Goal: Book appointment/travel/reservation

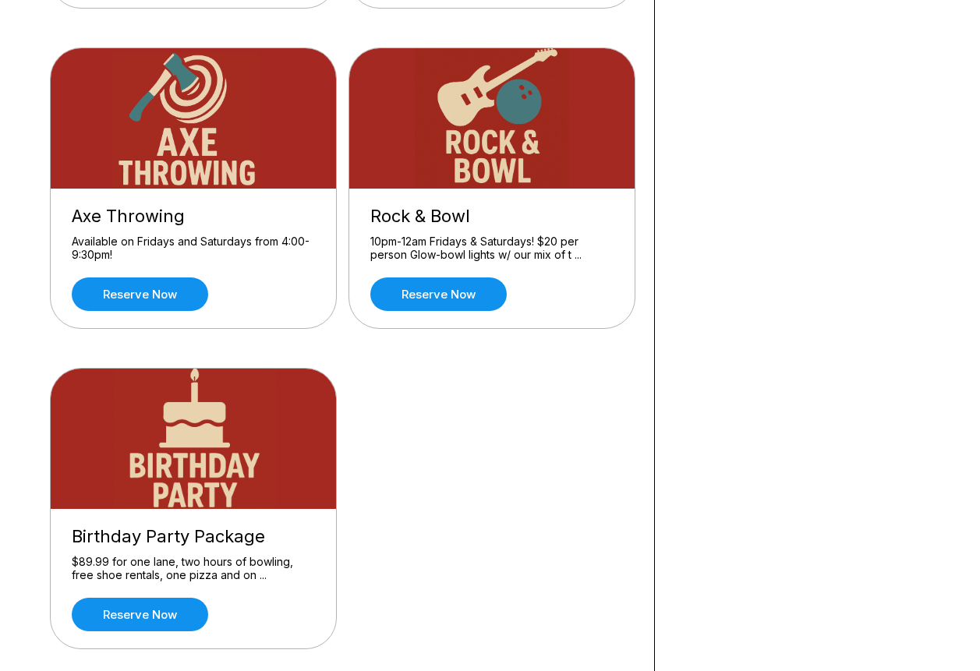
scroll to position [312, 0]
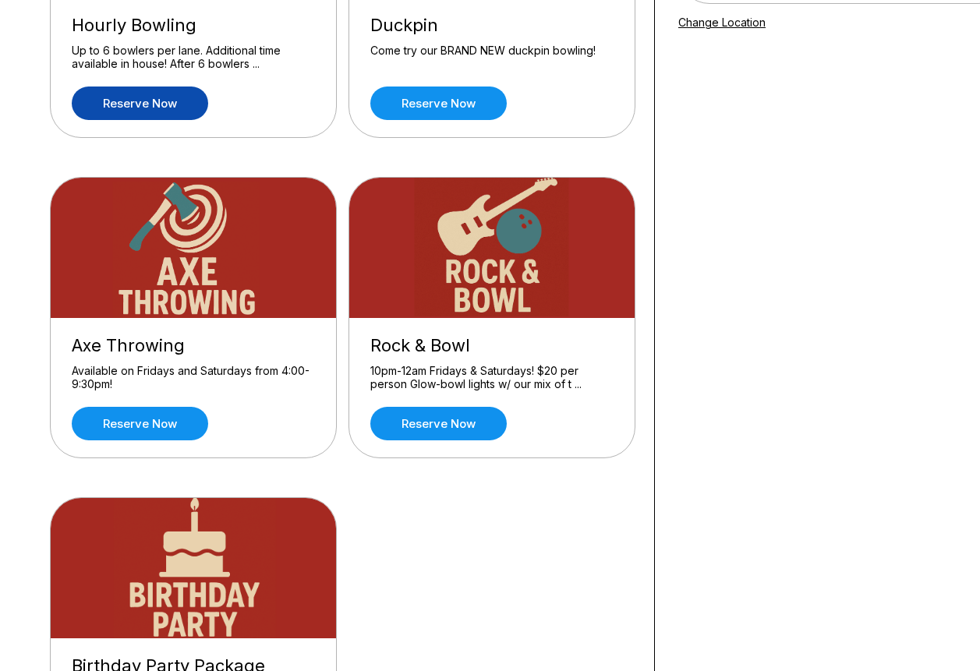
click at [157, 116] on link "Reserve now" at bounding box center [140, 104] width 136 height 34
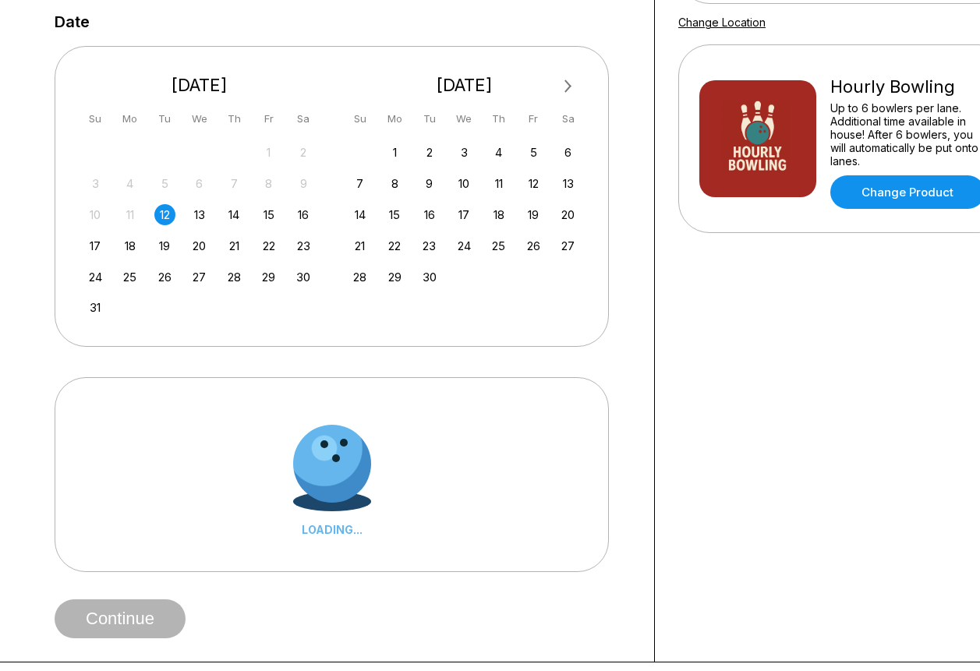
scroll to position [0, 0]
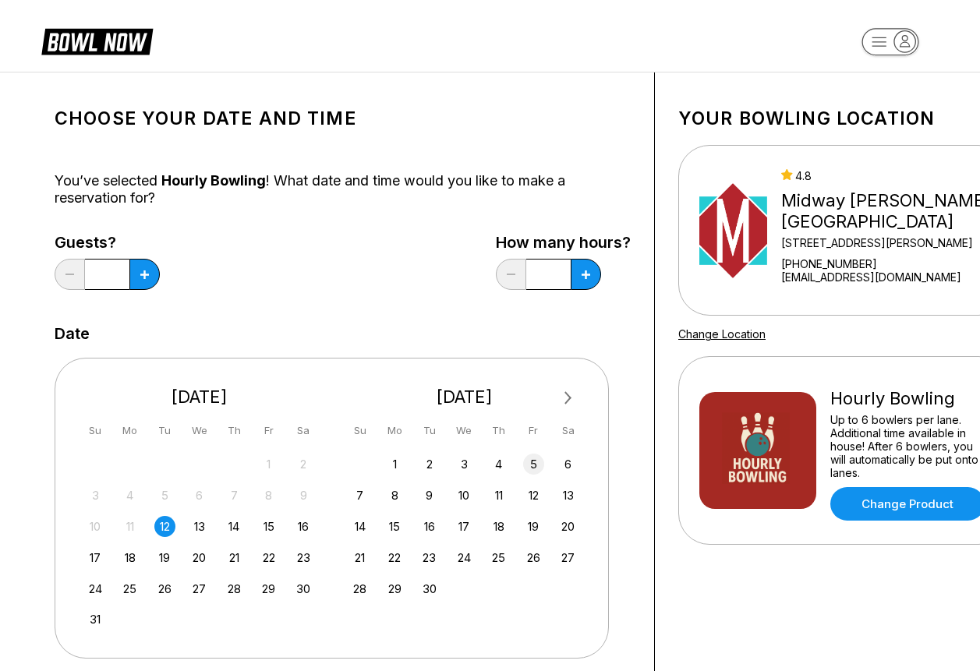
click at [532, 464] on div "5" at bounding box center [533, 464] width 21 height 21
click at [149, 271] on button at bounding box center [144, 274] width 30 height 31
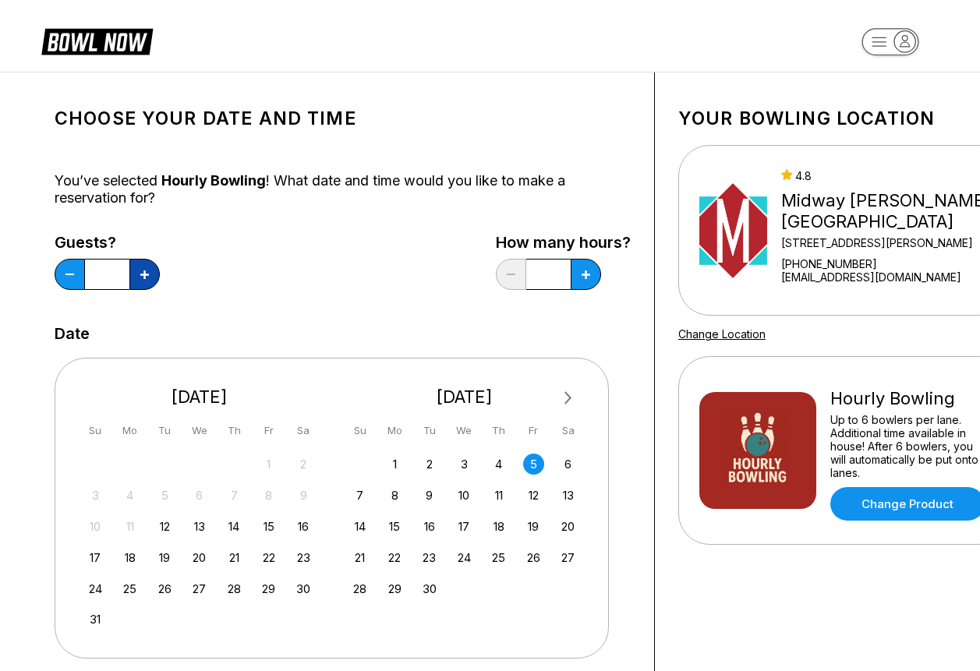
click at [149, 271] on button at bounding box center [144, 274] width 30 height 31
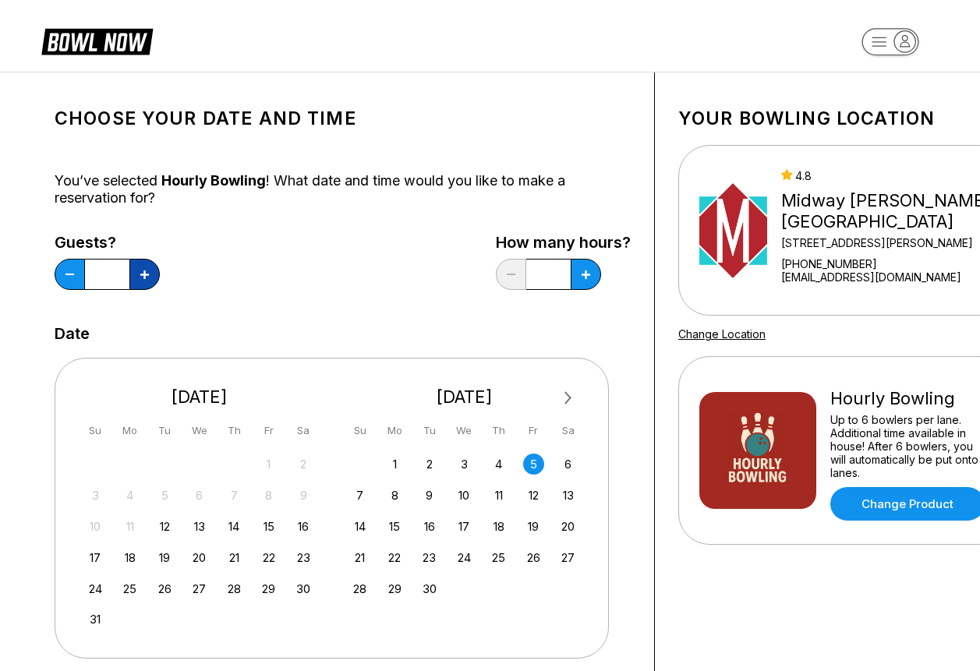
click at [149, 271] on button at bounding box center [144, 274] width 30 height 31
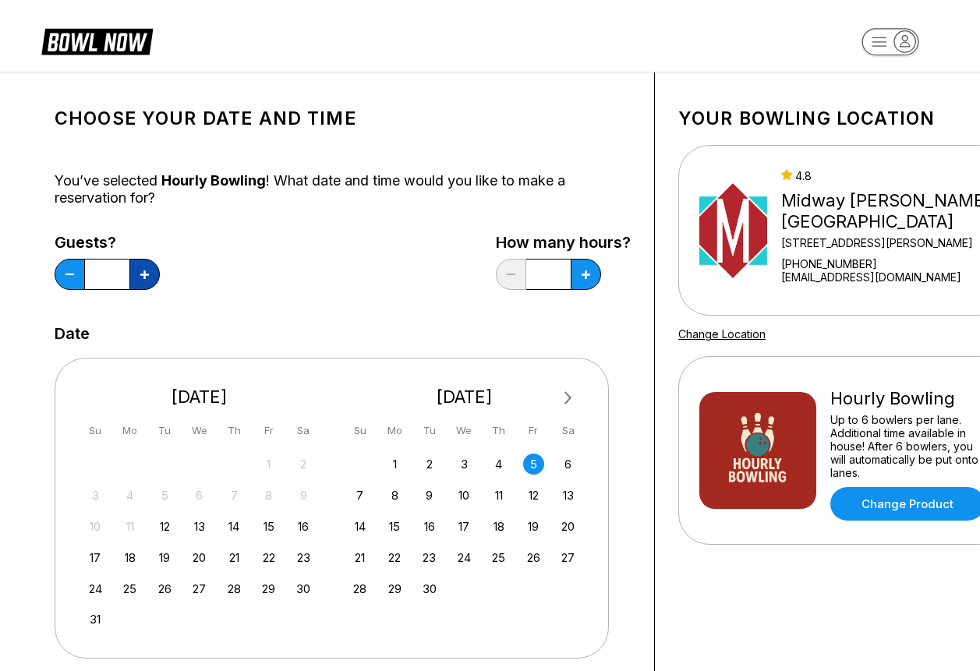
click at [149, 271] on button at bounding box center [144, 274] width 30 height 31
click at [76, 276] on button at bounding box center [70, 274] width 30 height 31
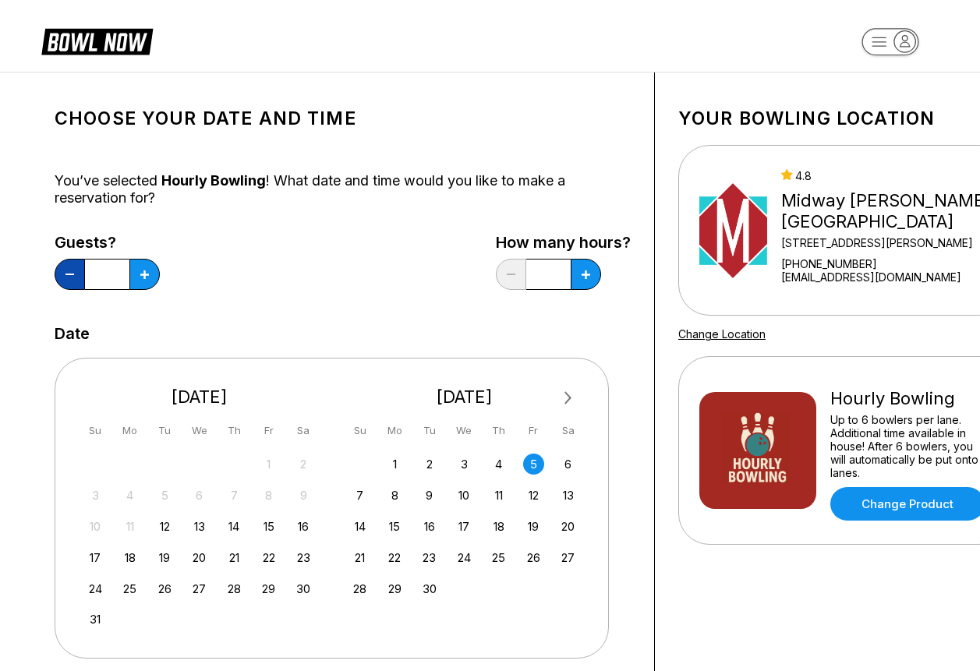
click at [76, 276] on button at bounding box center [70, 274] width 30 height 31
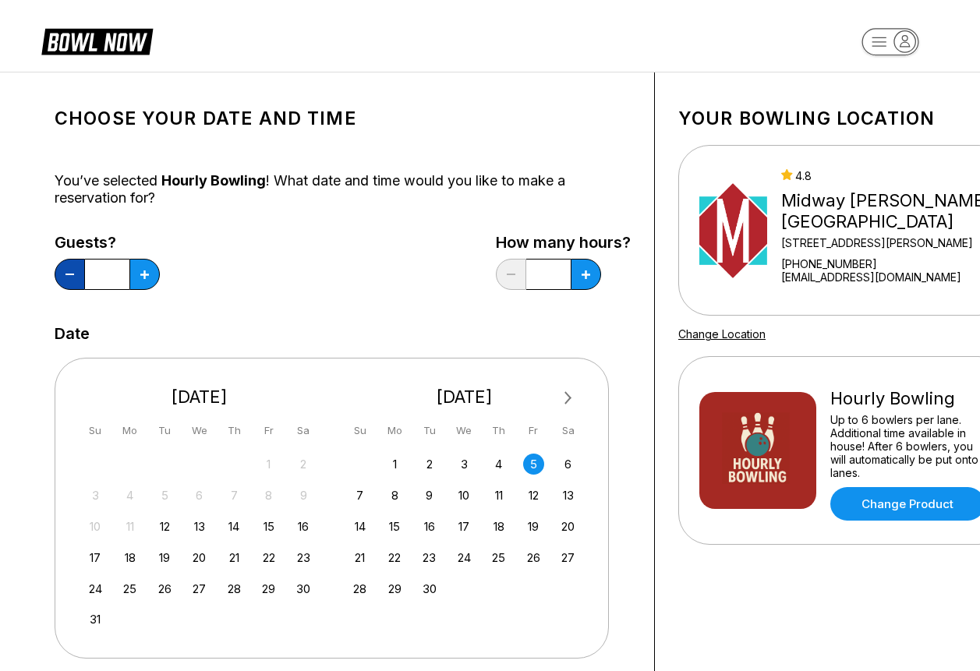
click at [76, 276] on button at bounding box center [70, 274] width 30 height 31
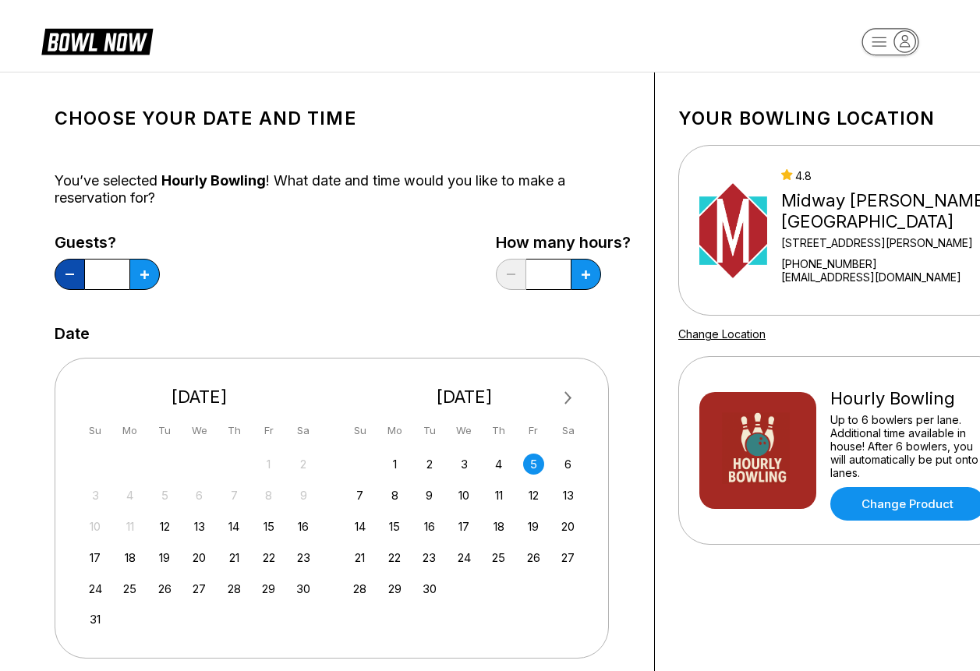
click at [76, 276] on button at bounding box center [70, 274] width 30 height 31
type input "*"
click at [160, 276] on button at bounding box center [144, 274] width 30 height 31
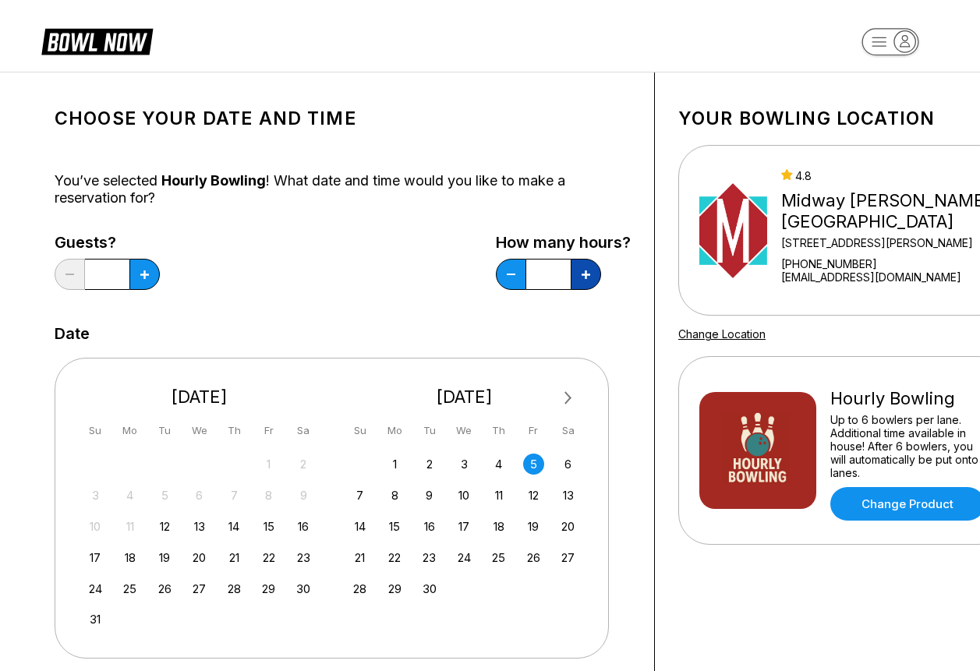
click at [160, 276] on button at bounding box center [144, 274] width 30 height 31
type input "*"
click at [142, 271] on icon at bounding box center [144, 275] width 9 height 9
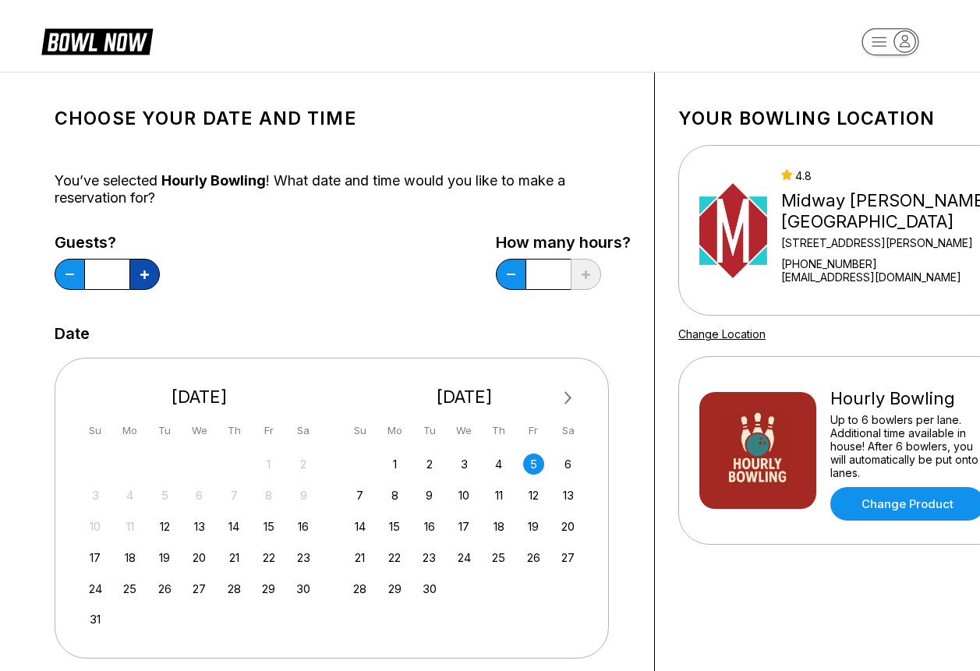
click at [142, 271] on icon at bounding box center [144, 275] width 9 height 9
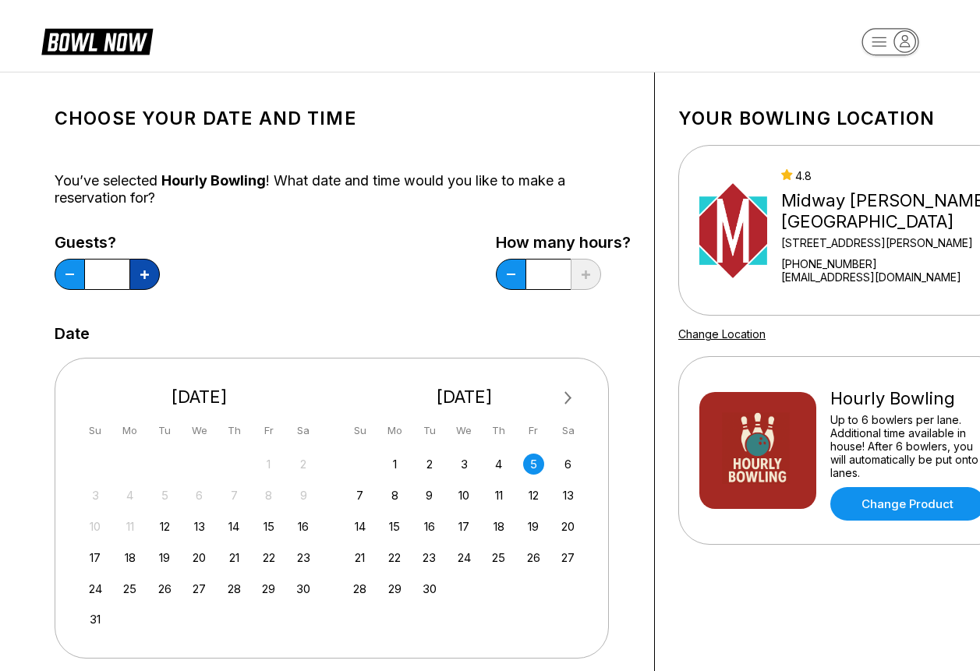
click at [142, 271] on icon at bounding box center [144, 275] width 9 height 9
type input "**"
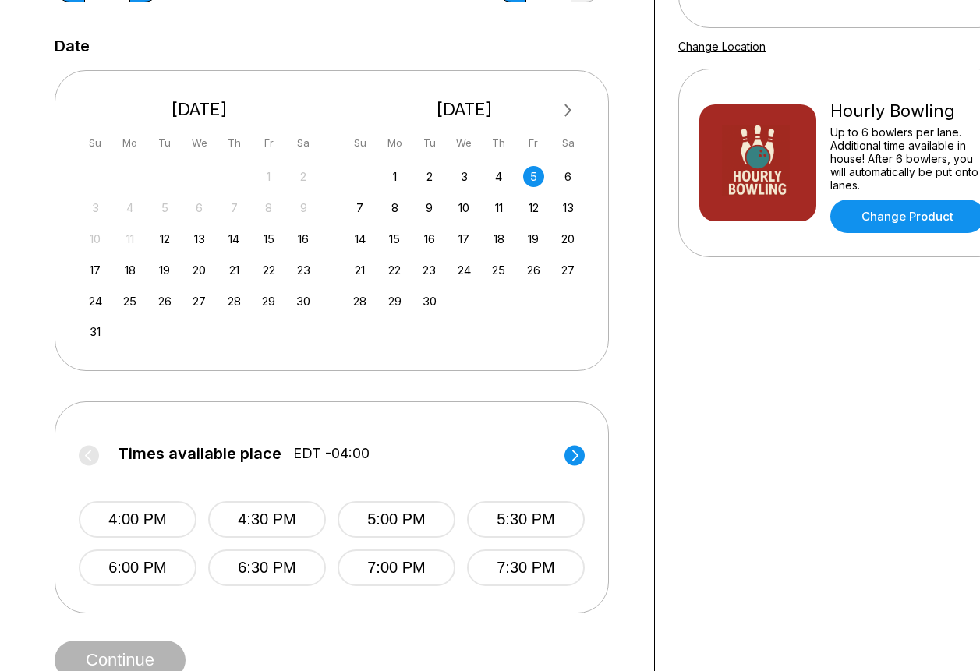
scroll to position [390, 0]
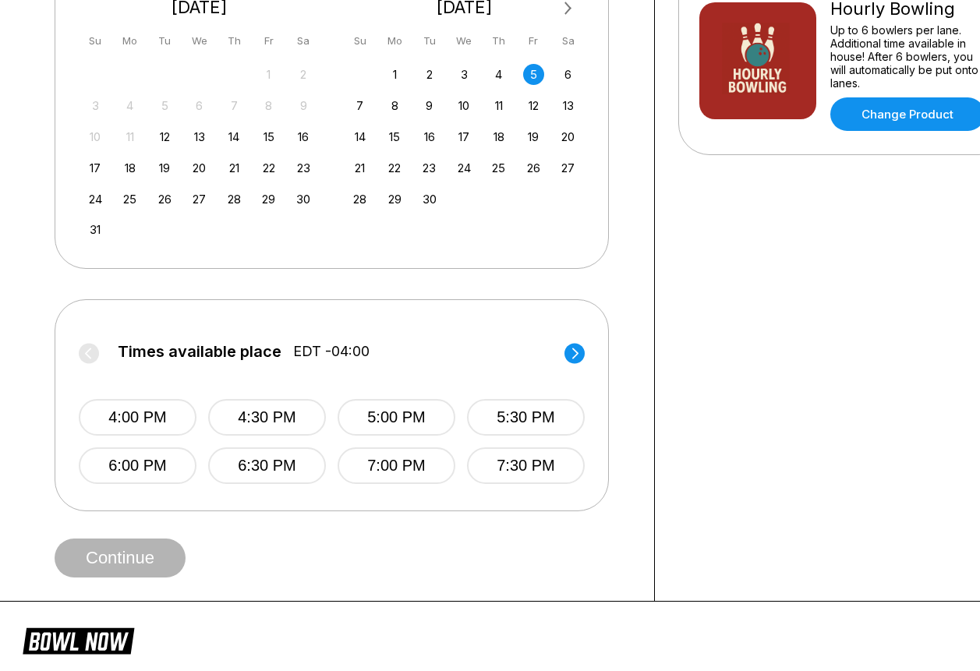
click at [572, 359] on circle at bounding box center [574, 353] width 20 height 20
drag, startPoint x: 176, startPoint y: 417, endPoint x: 184, endPoint y: 418, distance: 7.8
click at [184, 418] on button "8:00 PM" at bounding box center [138, 417] width 118 height 37
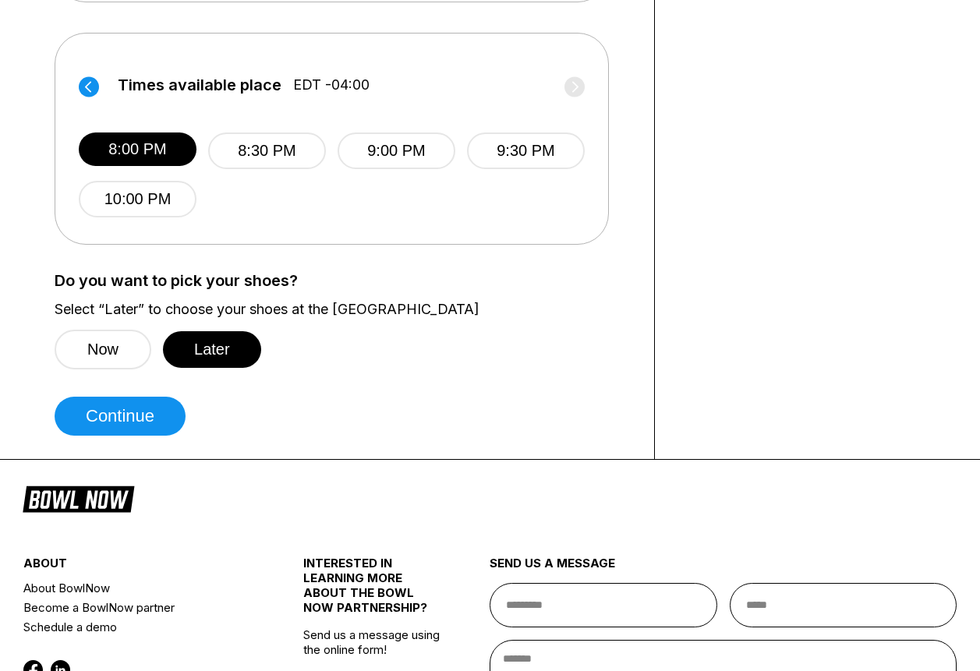
scroll to position [702, 0]
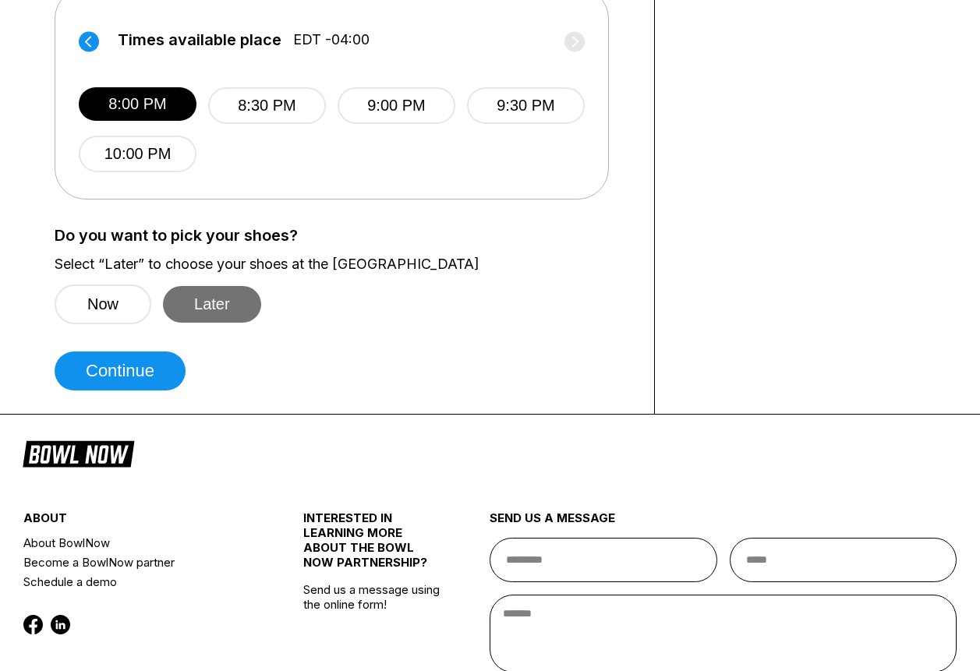
click at [229, 306] on button "Later" at bounding box center [212, 304] width 98 height 37
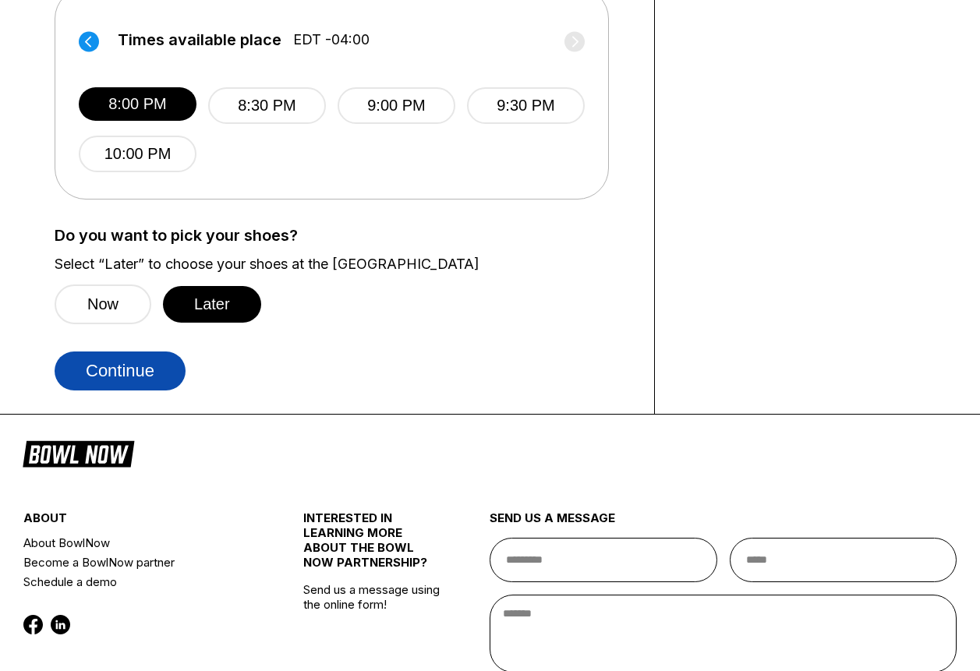
click at [153, 382] on button "Continue" at bounding box center [120, 371] width 131 height 39
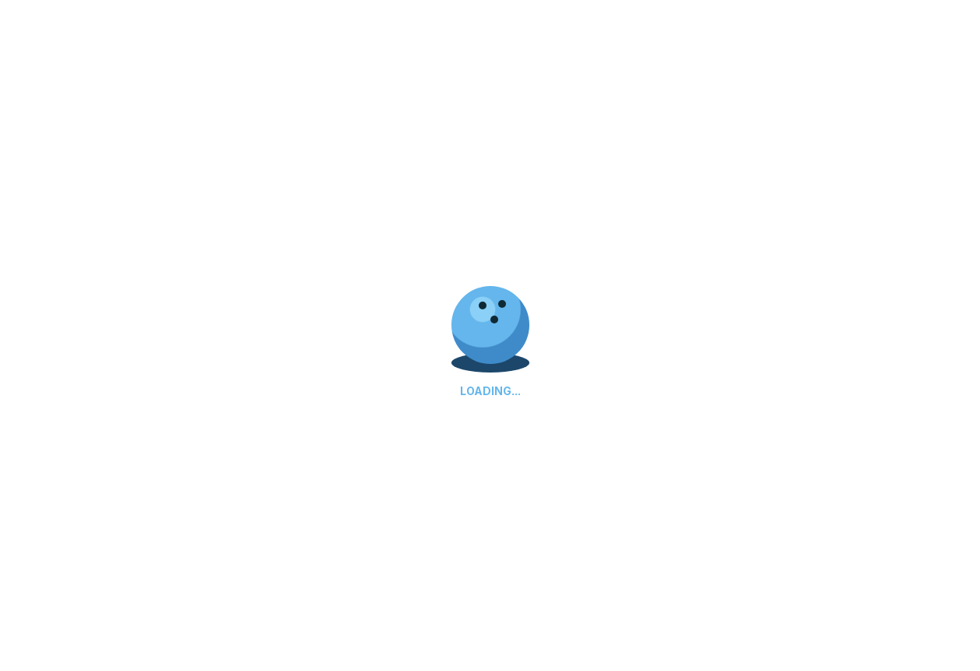
select select "**"
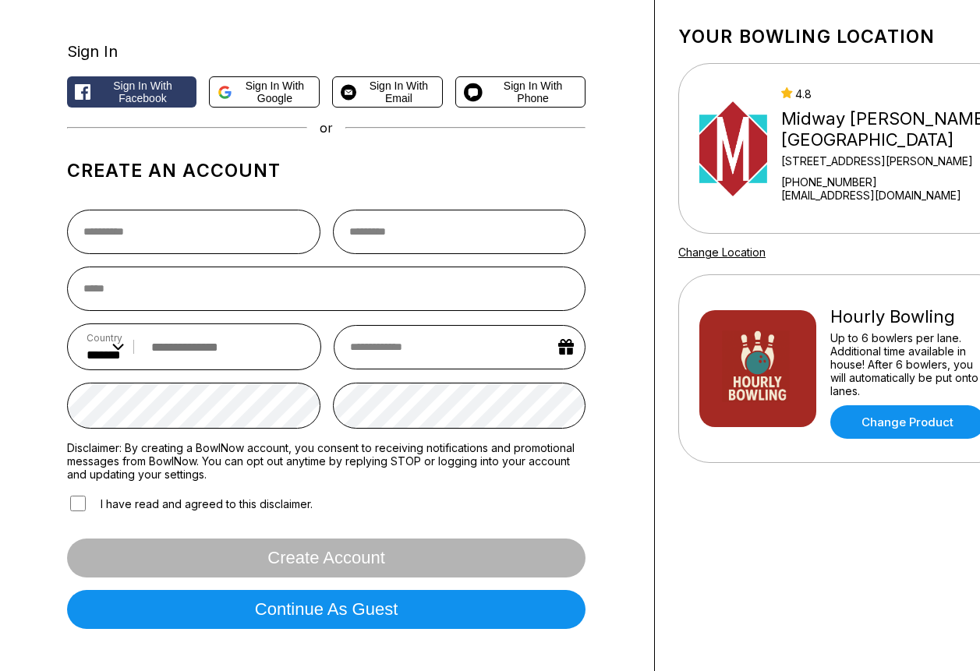
scroll to position [0, 0]
